Goal: Information Seeking & Learning: Learn about a topic

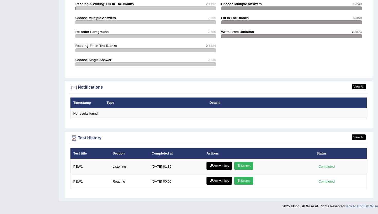
scroll to position [549, 0]
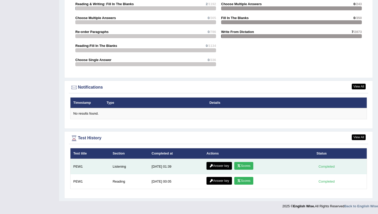
click at [242, 166] on link "Scores" at bounding box center [243, 166] width 19 height 8
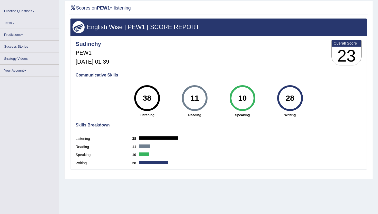
scroll to position [56, 0]
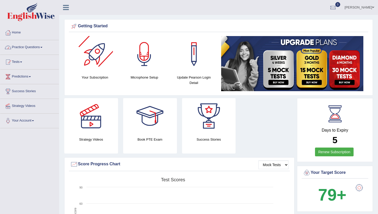
click at [35, 46] on link "Practice Questions" at bounding box center [29, 46] width 59 height 13
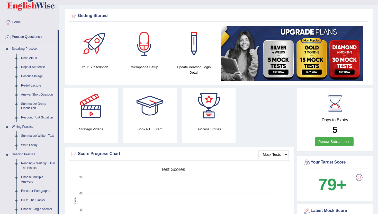
scroll to position [11, 0]
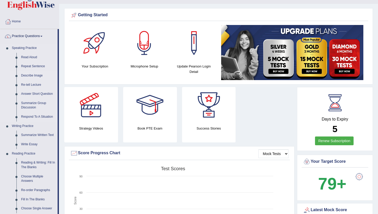
click at [33, 76] on link "Describe Image" at bounding box center [38, 75] width 39 height 9
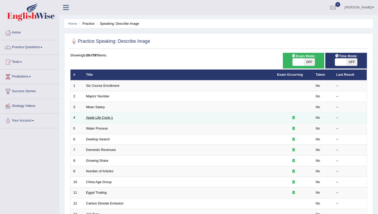
click at [99, 117] on link "Apple Life Cycle 1" at bounding box center [99, 117] width 27 height 4
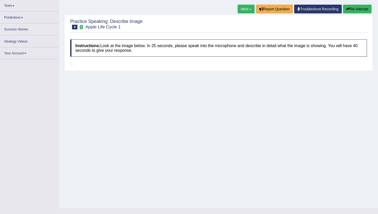
scroll to position [54, 0]
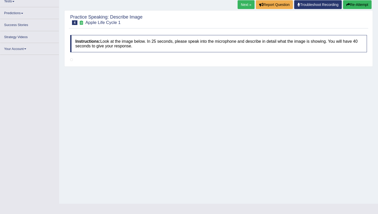
click at [131, 50] on h4 "Instructions: Look at the image below. In 25 seconds, please speak into the mic…" at bounding box center [218, 43] width 296 height 17
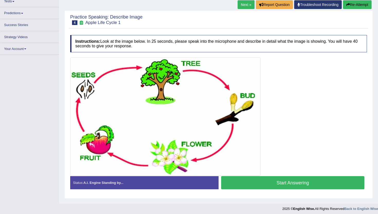
click at [309, 94] on div at bounding box center [218, 116] width 296 height 118
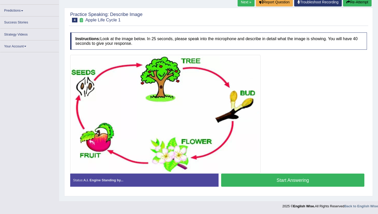
scroll to position [58, 0]
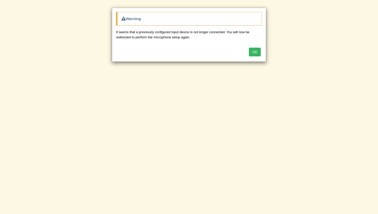
click at [255, 52] on button "OK" at bounding box center [255, 52] width 12 height 9
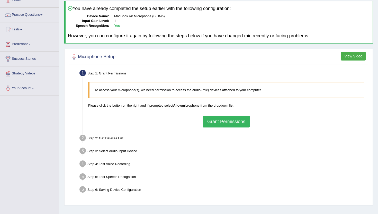
scroll to position [56, 0]
